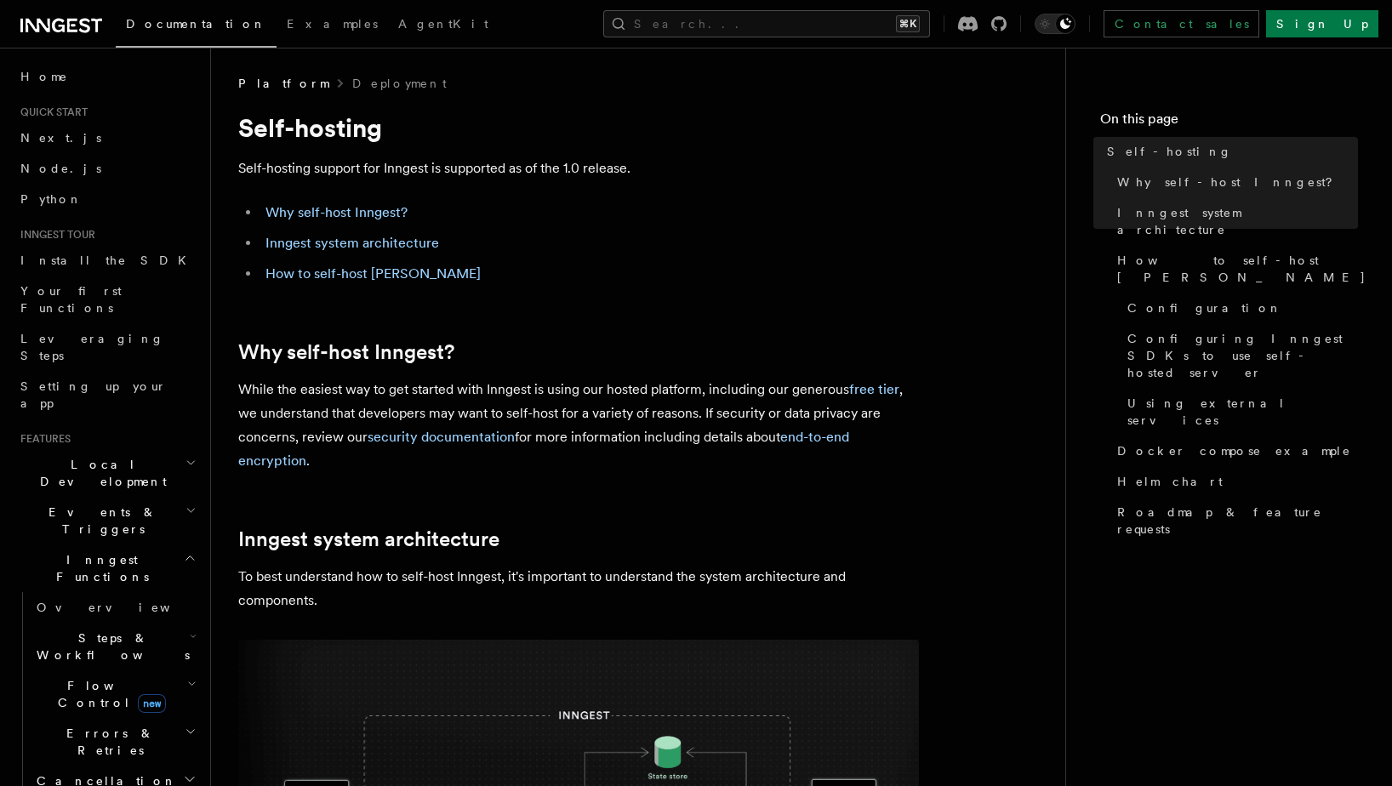
scroll to position [6384, 0]
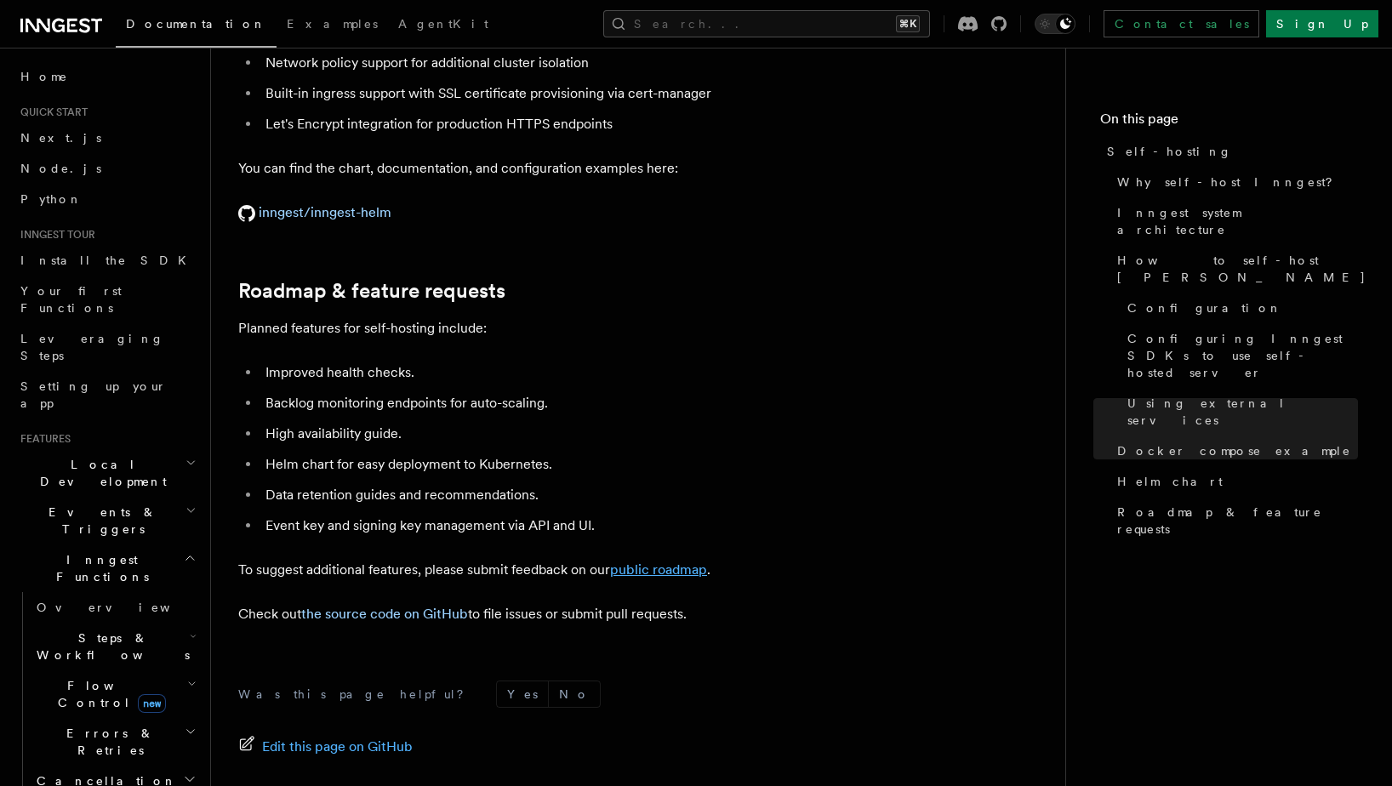
click at [662, 562] on link "public roadmap" at bounding box center [658, 570] width 97 height 16
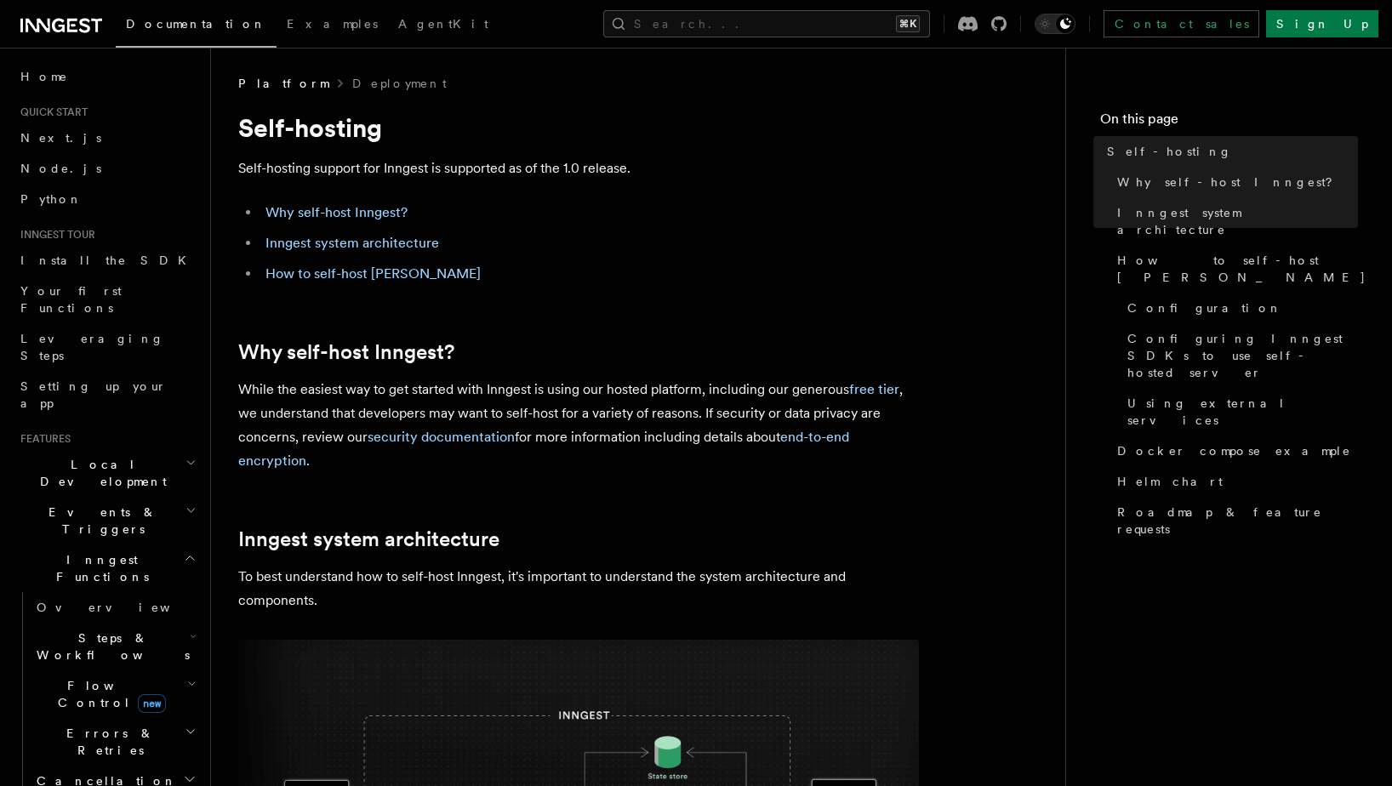
scroll to position [2935, 0]
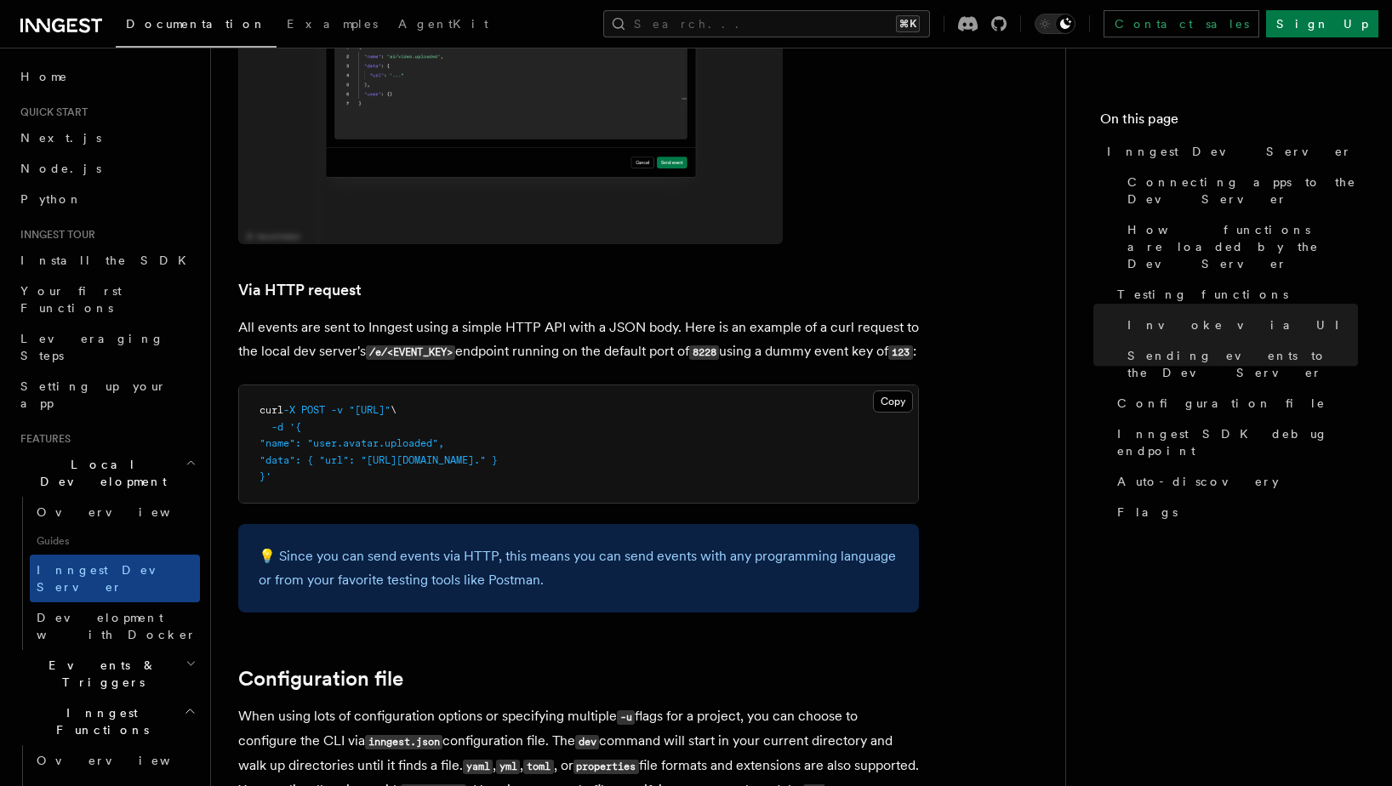
scroll to position [2125, 0]
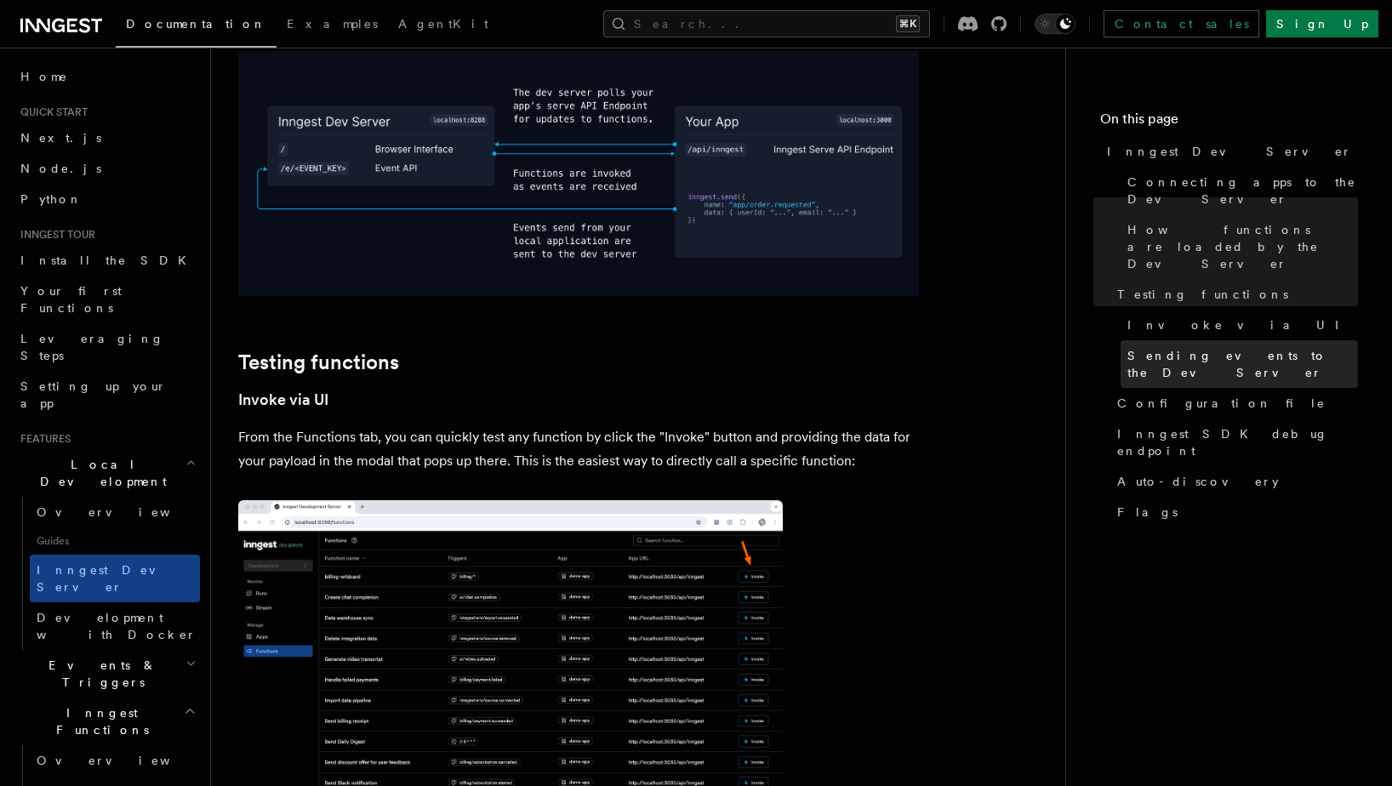
click at [1179, 340] on link "Sending events to the Dev Server" at bounding box center [1239, 364] width 237 height 48
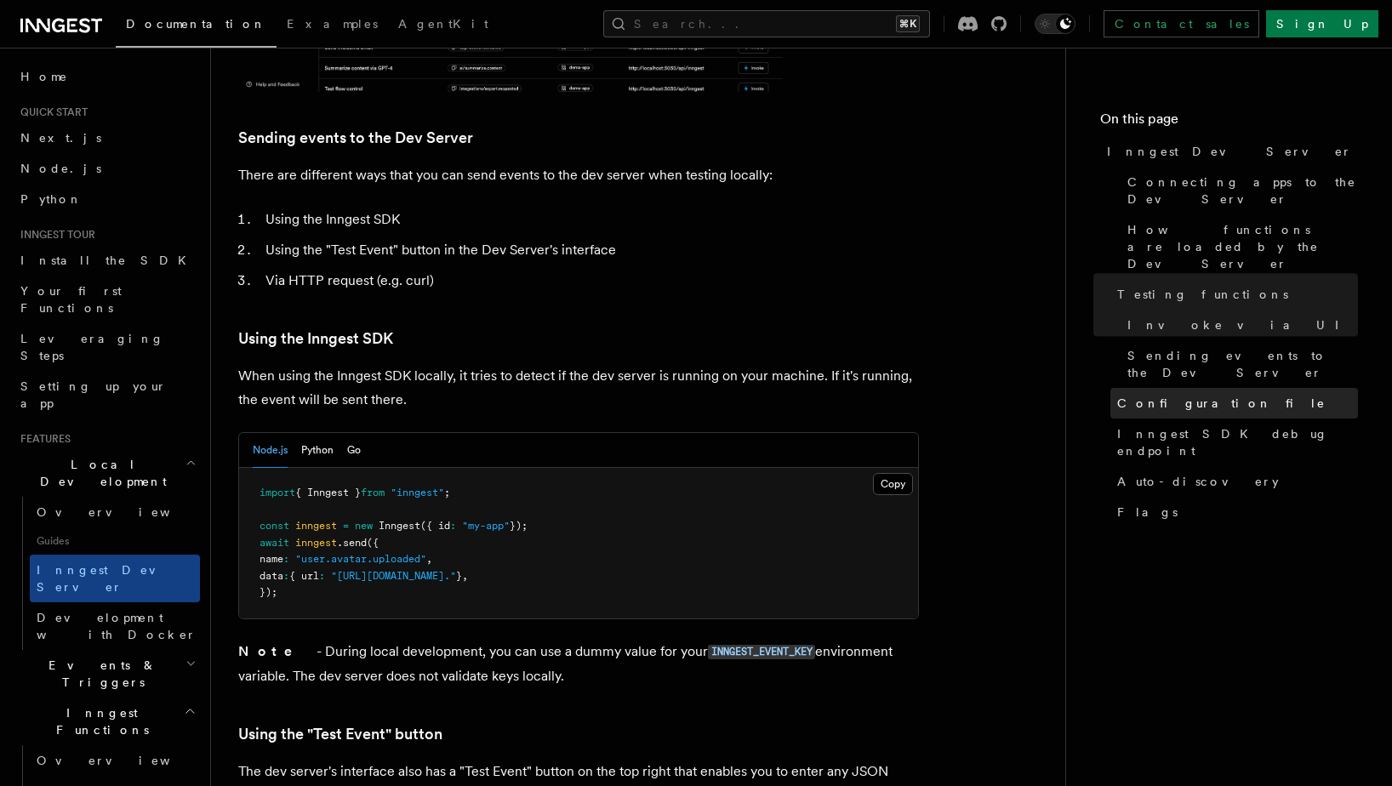
click at [1175, 395] on span "Configuration file" at bounding box center [1221, 403] width 208 height 17
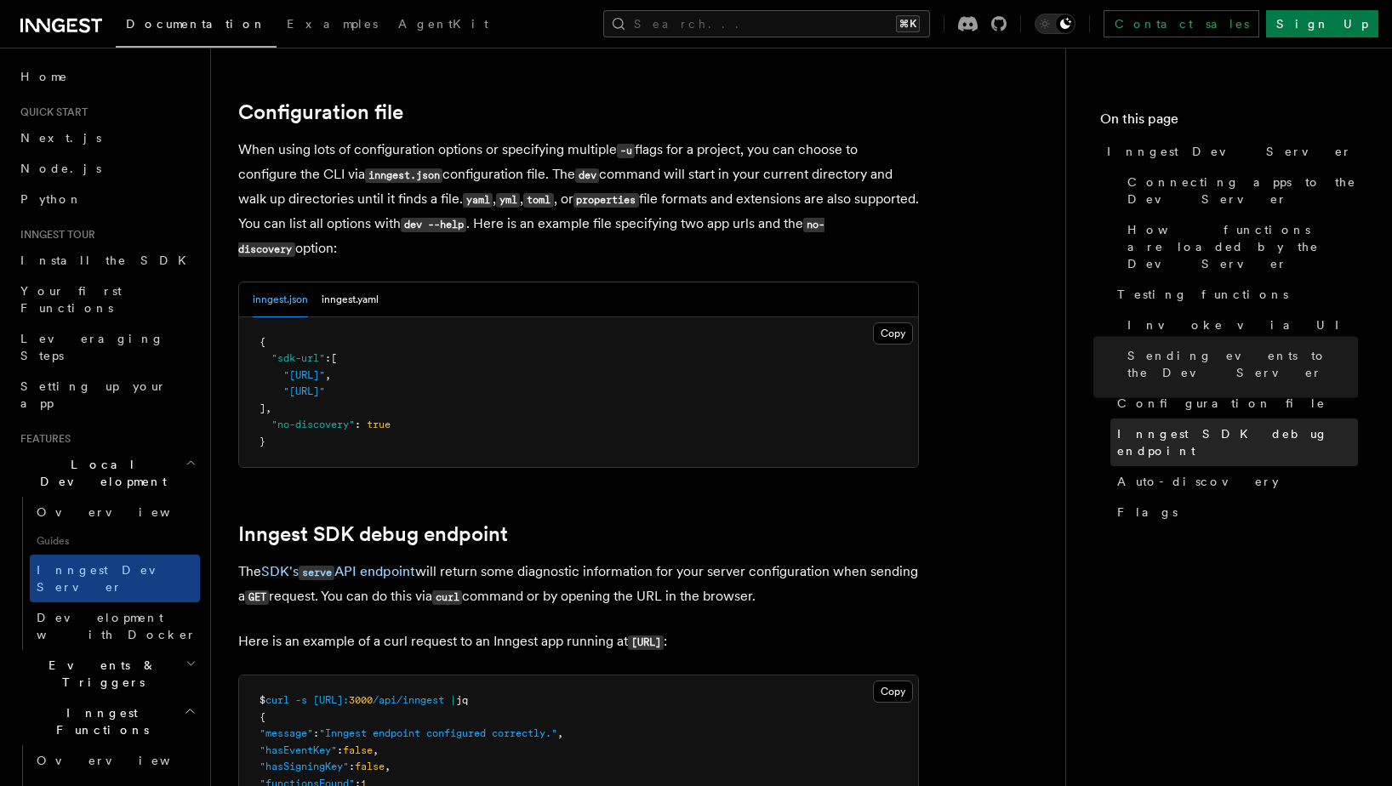
click at [1182, 425] on span "Inngest SDK debug endpoint" at bounding box center [1237, 442] width 241 height 34
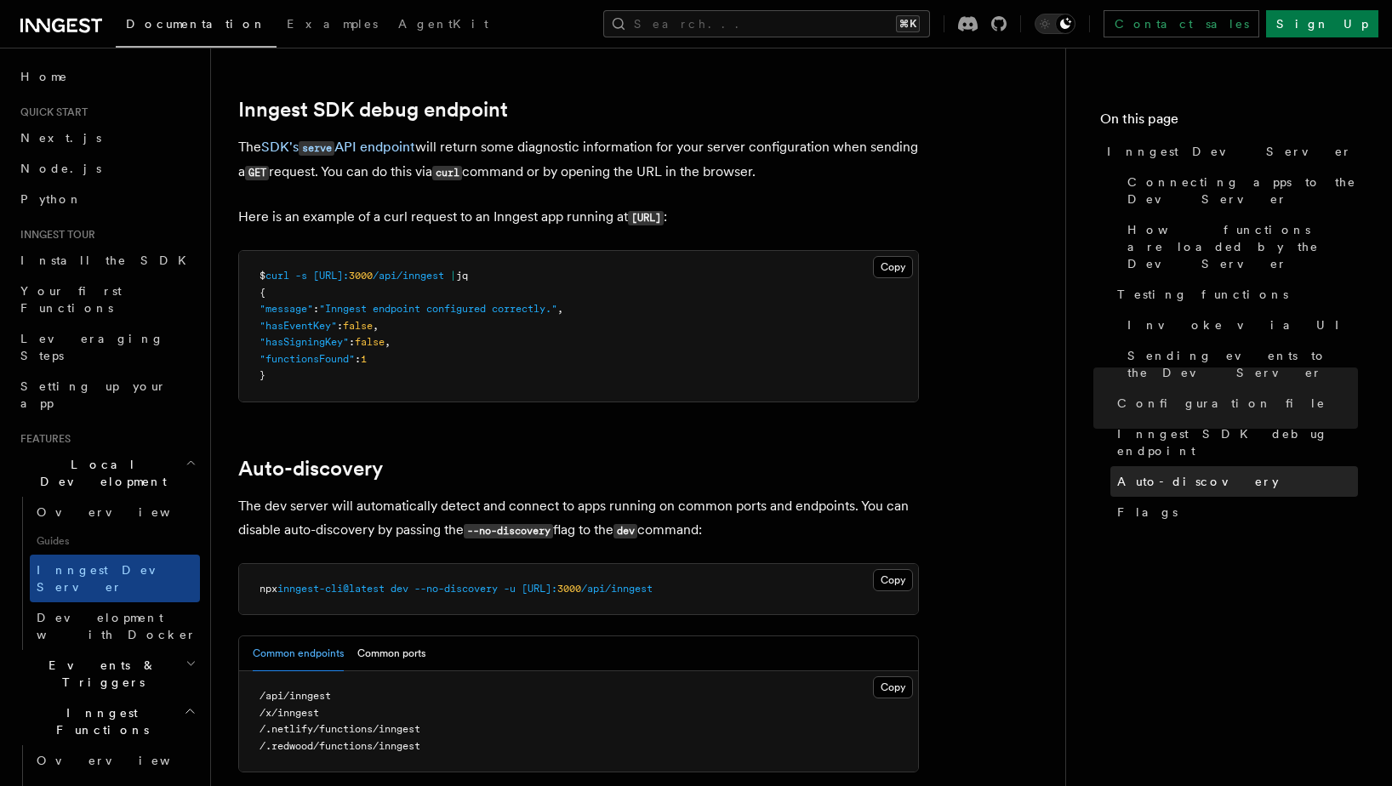
click at [1184, 466] on link "Auto-discovery" at bounding box center [1234, 481] width 248 height 31
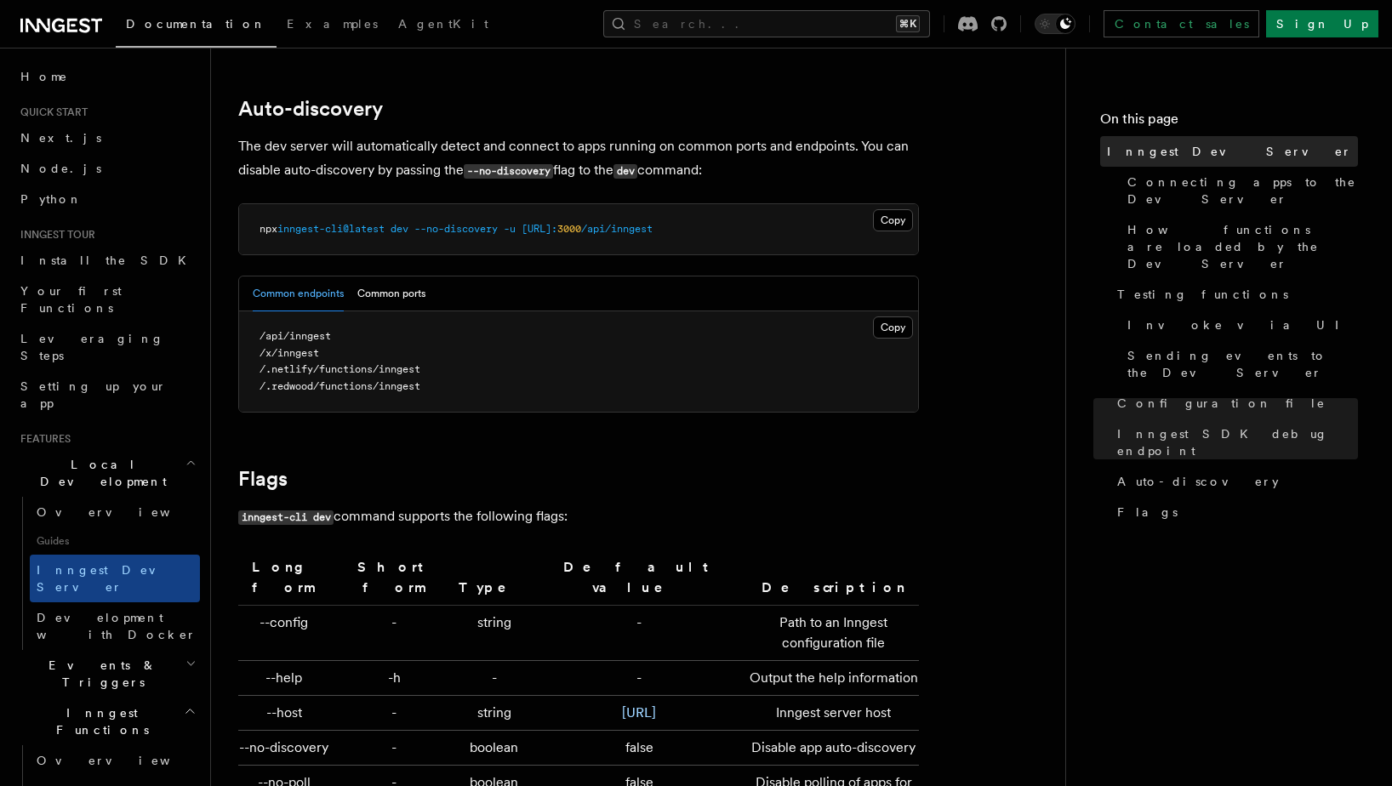
click at [1165, 161] on link "Inngest Dev Server" at bounding box center [1229, 151] width 258 height 31
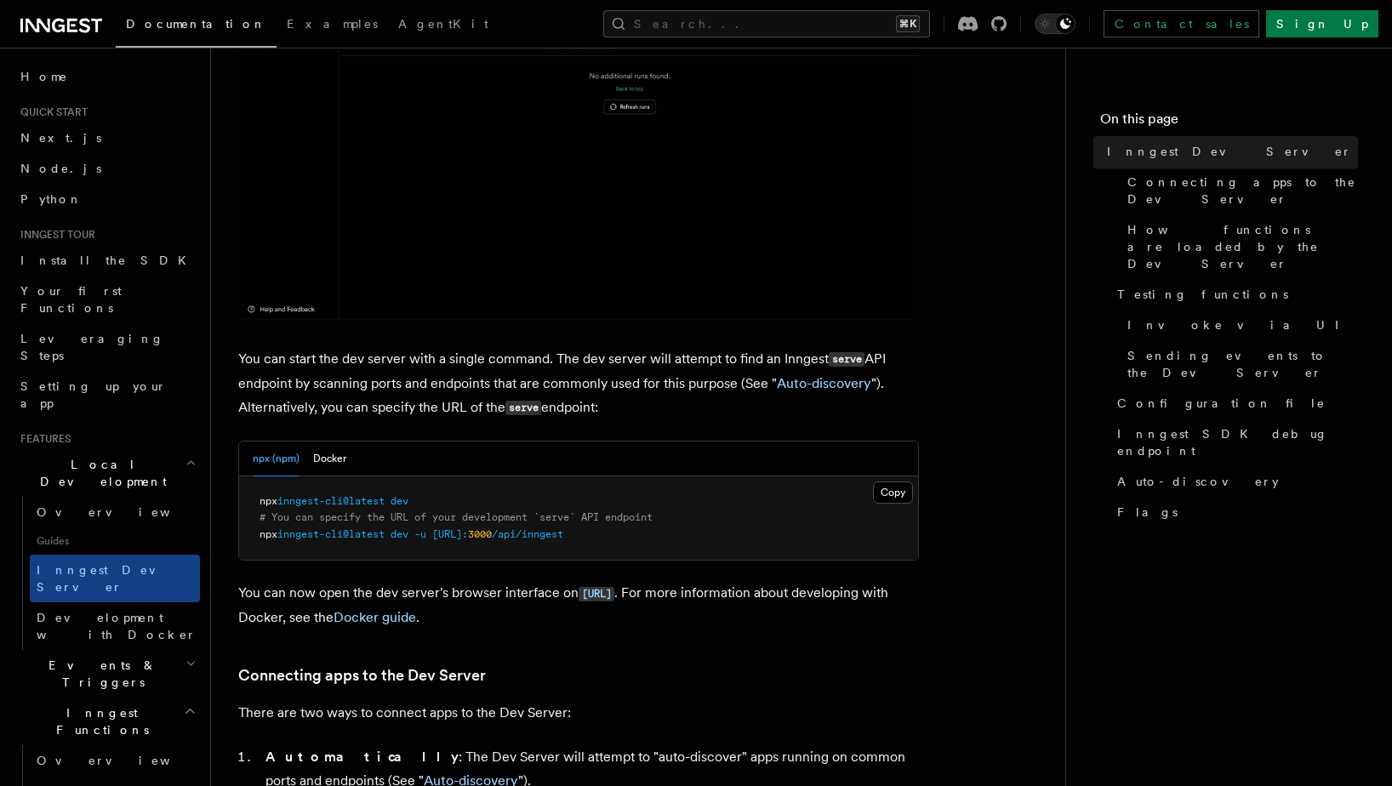
scroll to position [431, 0]
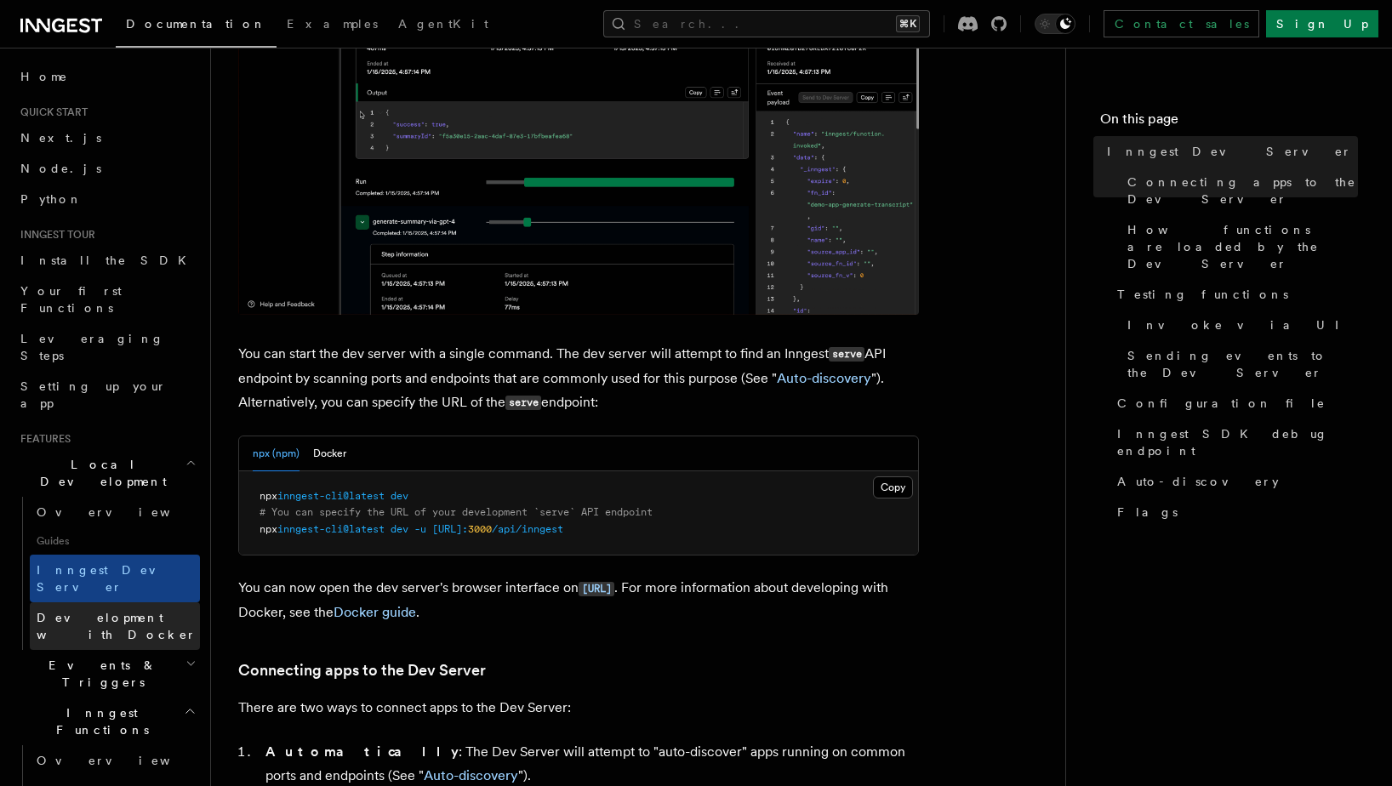
click at [107, 609] on span "Development with Docker" at bounding box center [118, 626] width 163 height 34
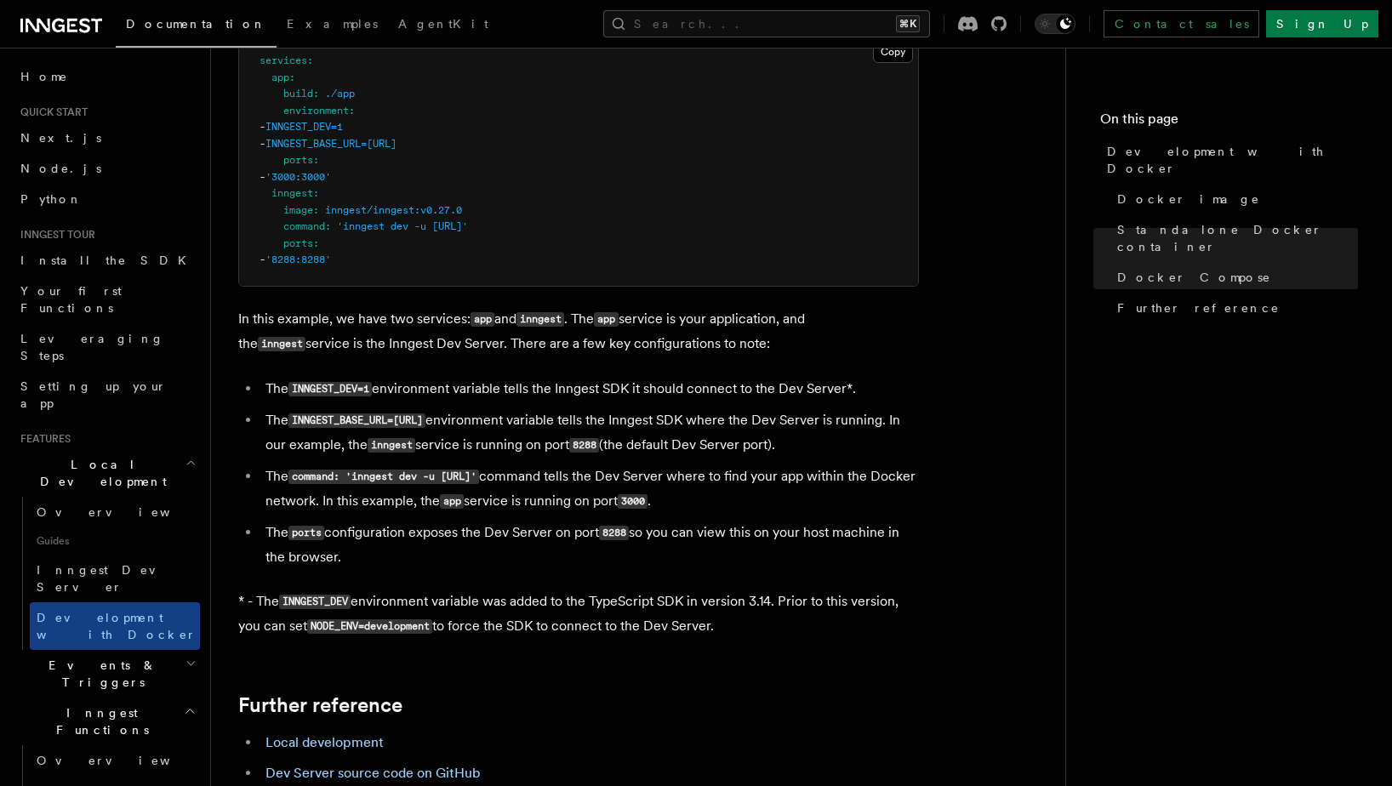
scroll to position [1290, 0]
